Goal: Check status: Check status

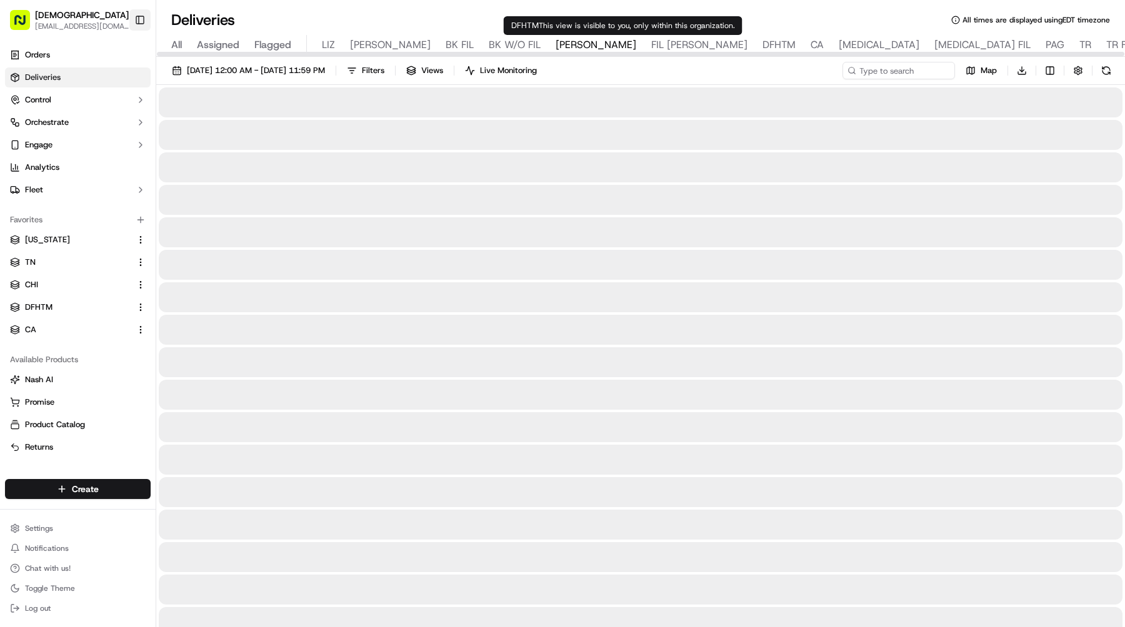
click at [762, 46] on span "DFHTM" at bounding box center [778, 44] width 33 height 15
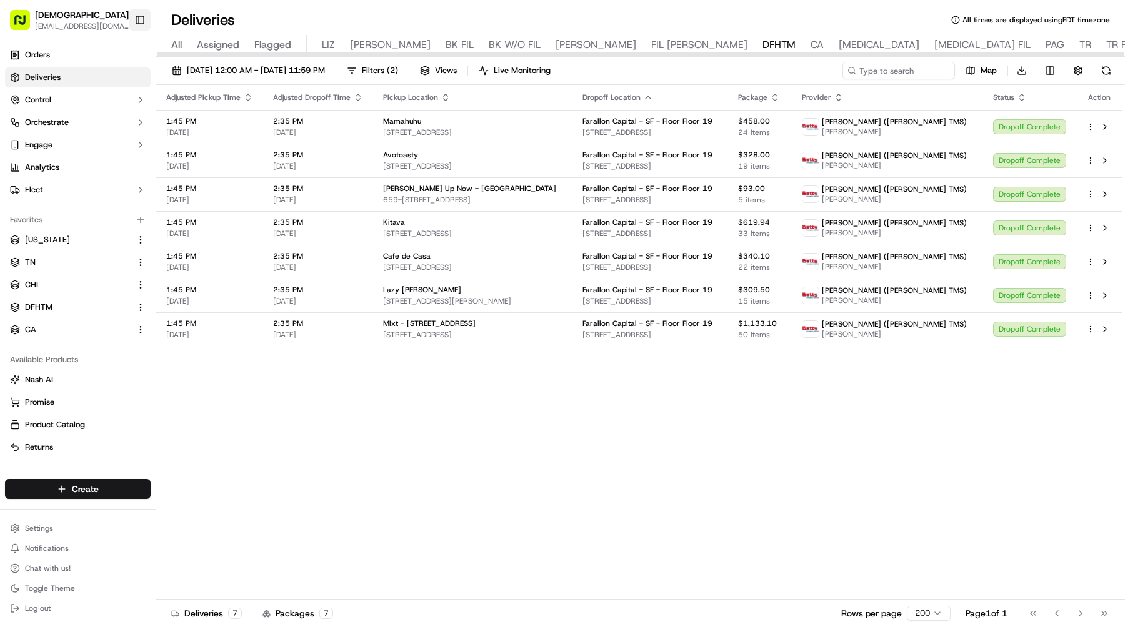
click at [142, 21] on button "Toggle Sidebar" at bounding box center [139, 19] width 21 height 21
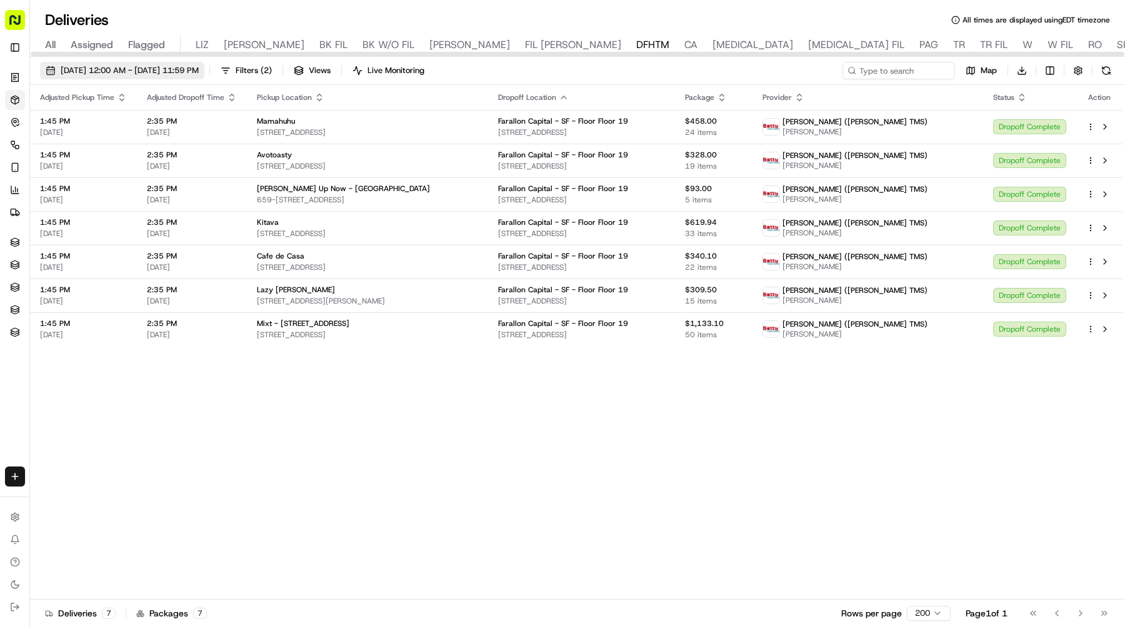
click at [159, 71] on span "[DATE] 12:00 AM - [DATE] 11:59 PM" at bounding box center [130, 70] width 138 height 11
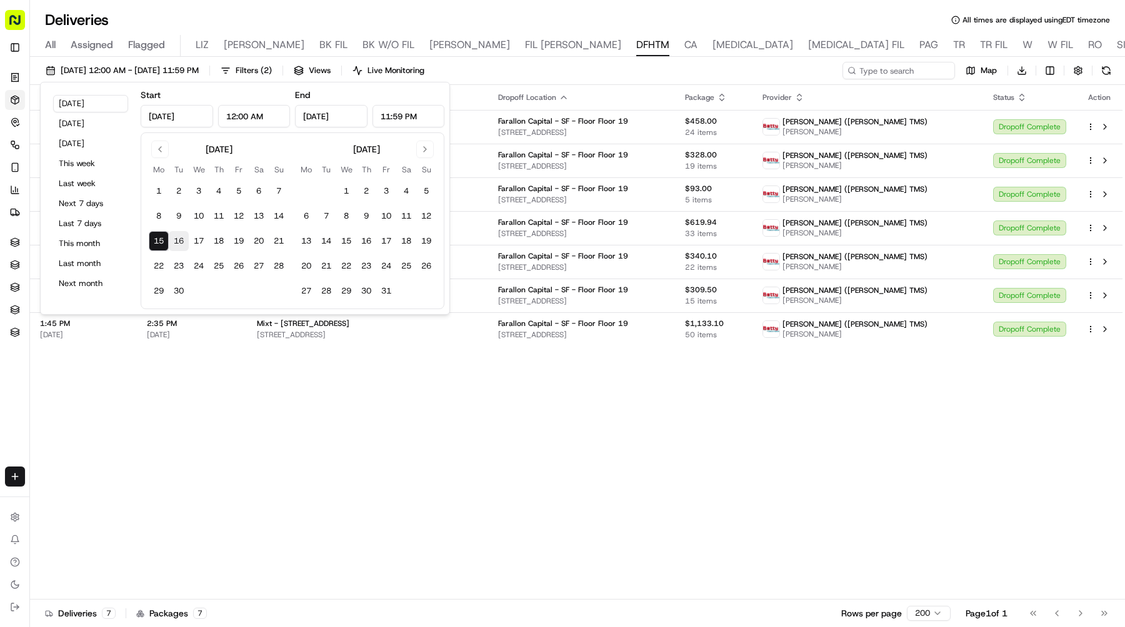
click at [179, 239] on button "16" at bounding box center [179, 241] width 20 height 20
type input "[DATE]"
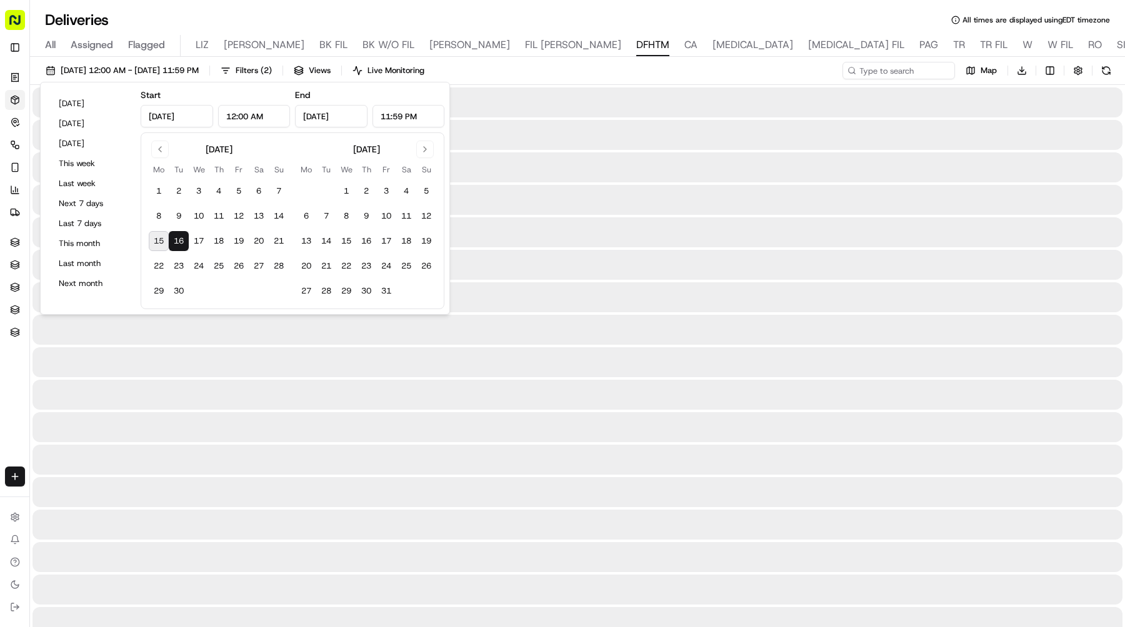
click at [179, 239] on button "16" at bounding box center [179, 241] width 20 height 20
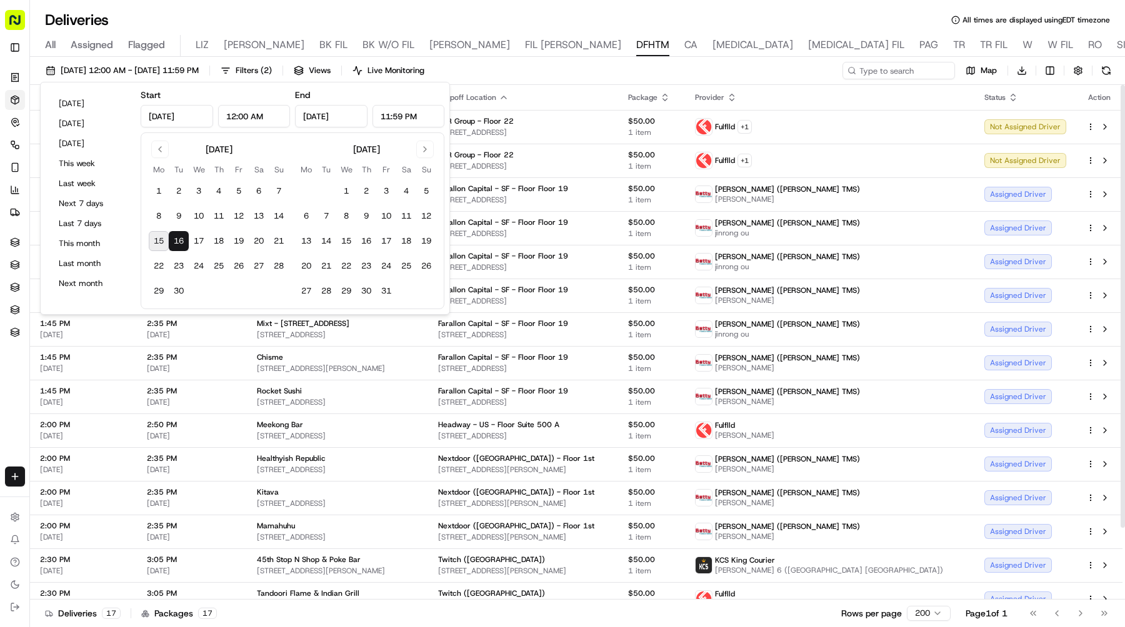
click at [652, 72] on div "[DATE] 12:00 AM - [DATE] 11:59 PM Filters ( 2 ) Views Live Monitoring Map Downl…" at bounding box center [577, 73] width 1095 height 23
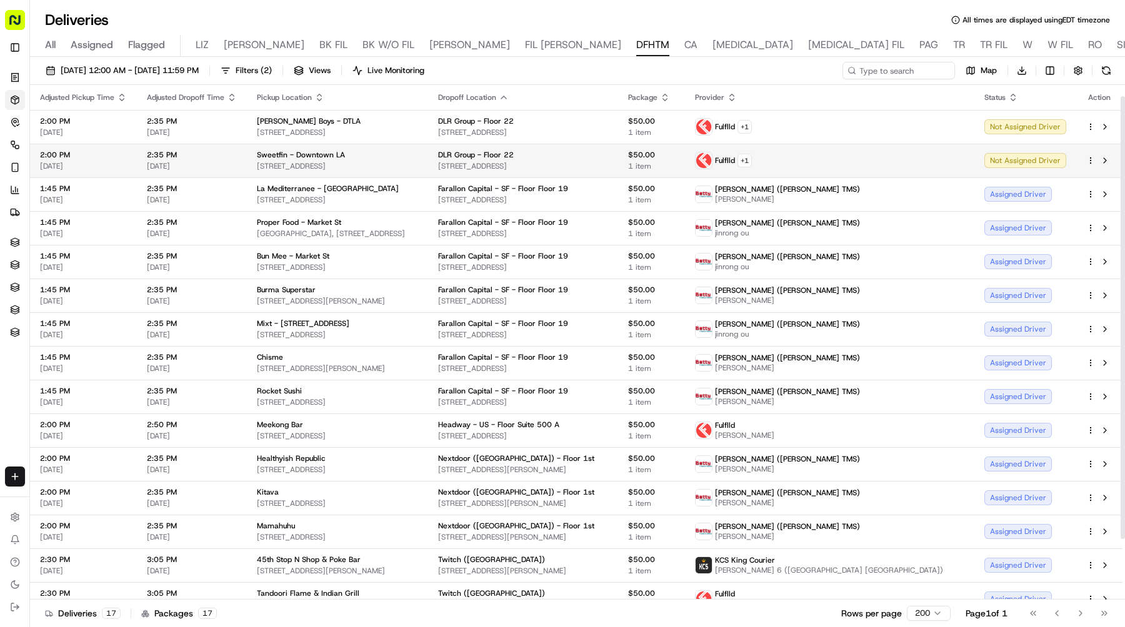
scroll to position [84, 0]
